Goal: Task Accomplishment & Management: Complete application form

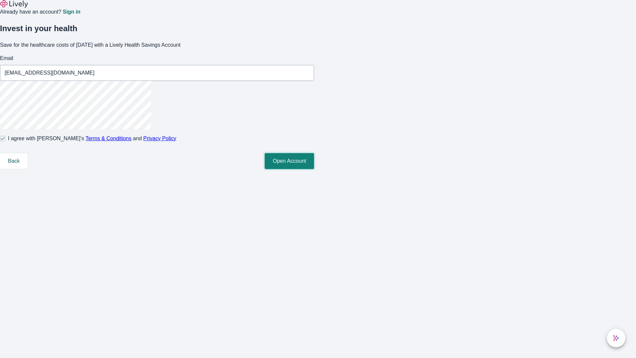
click at [314, 169] on button "Open Account" at bounding box center [289, 161] width 49 height 16
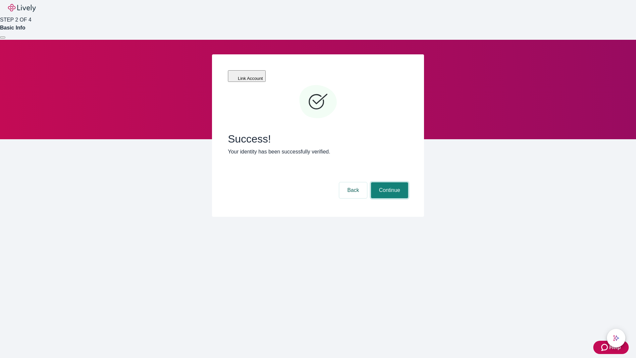
click at [389, 182] on button "Continue" at bounding box center [389, 190] width 37 height 16
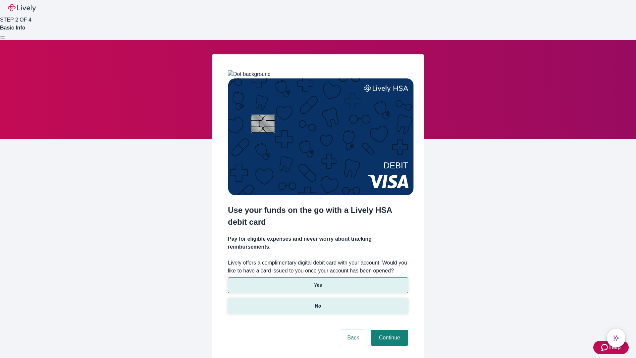
click at [318, 302] on p "No" at bounding box center [318, 305] width 6 height 7
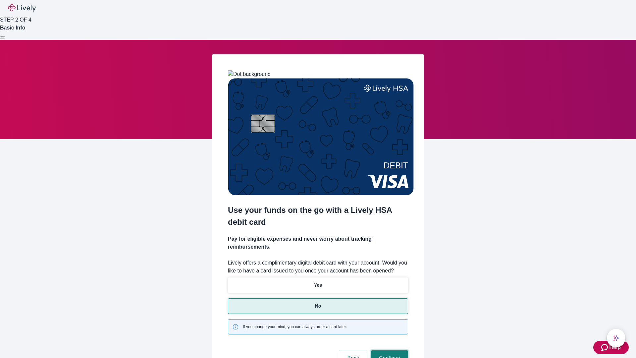
click at [389, 350] on button "Continue" at bounding box center [389, 358] width 37 height 16
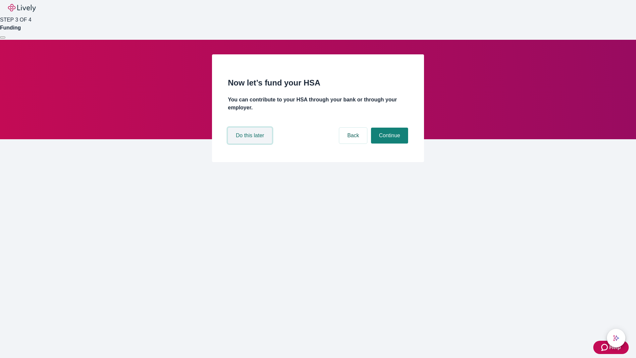
click at [251, 143] on button "Do this later" at bounding box center [250, 136] width 44 height 16
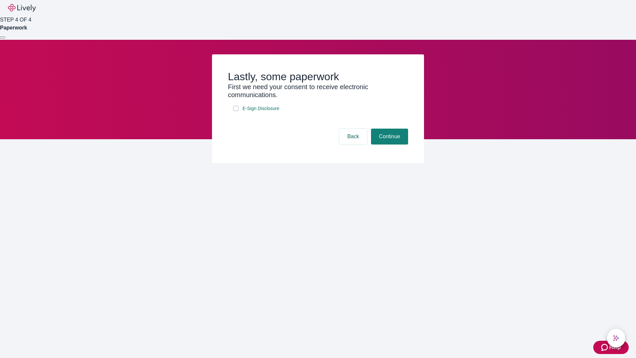
click at [236, 111] on input "E-Sign Disclosure" at bounding box center [235, 108] width 5 height 5
checkbox input "true"
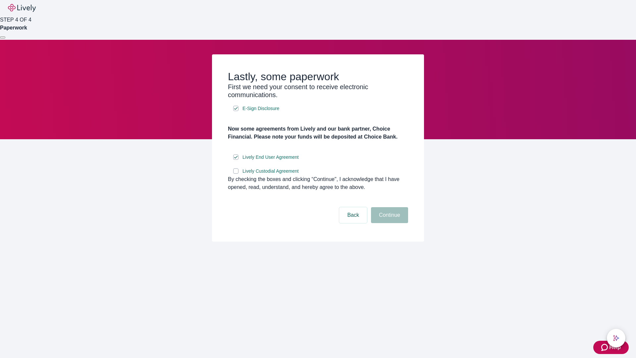
click at [236, 174] on input "Lively Custodial Agreement" at bounding box center [235, 170] width 5 height 5
checkbox input "true"
click at [389, 223] on button "Continue" at bounding box center [389, 215] width 37 height 16
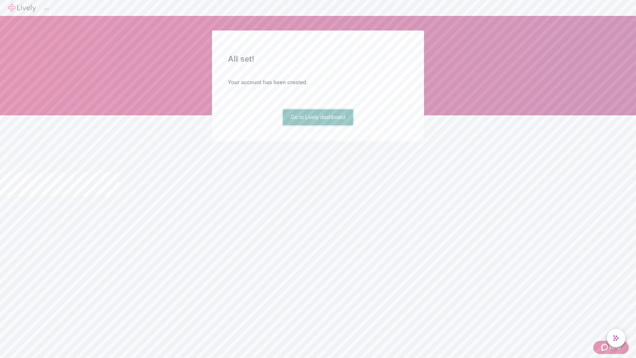
click at [318, 125] on link "Go to Lively dashboard" at bounding box center [318, 117] width 71 height 16
